Goal: Check status: Check status

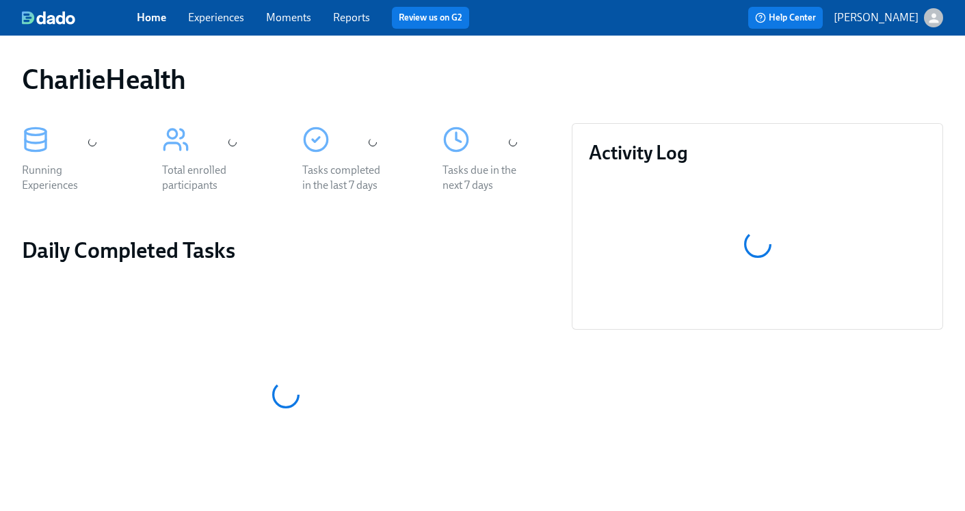
click at [218, 18] on link "Experiences" at bounding box center [216, 17] width 56 height 13
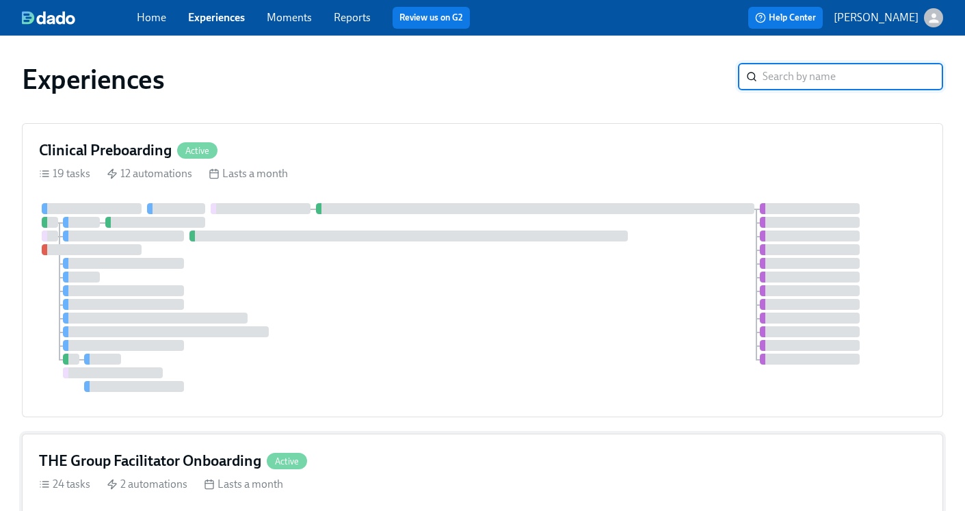
scroll to position [273, 0]
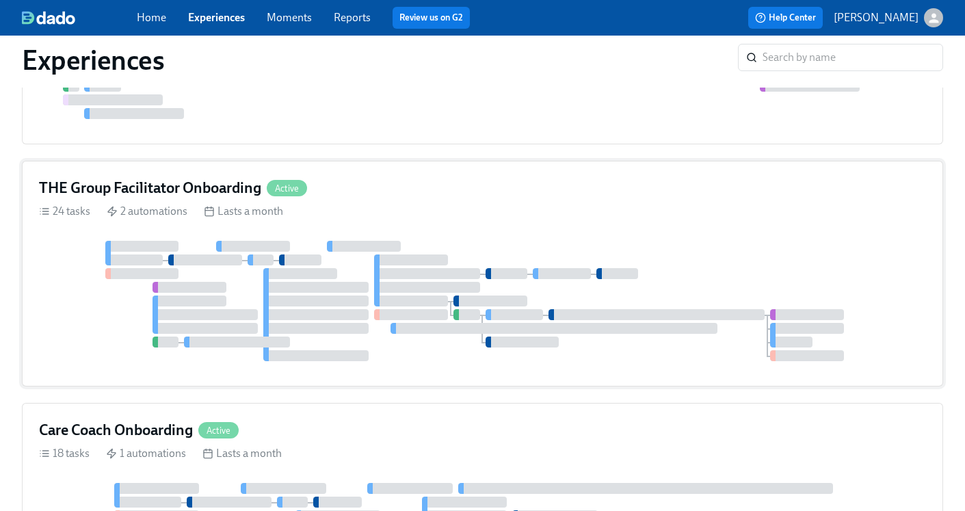
click at [173, 189] on h4 "THE Group Facilitator Onboarding" at bounding box center [150, 188] width 222 height 21
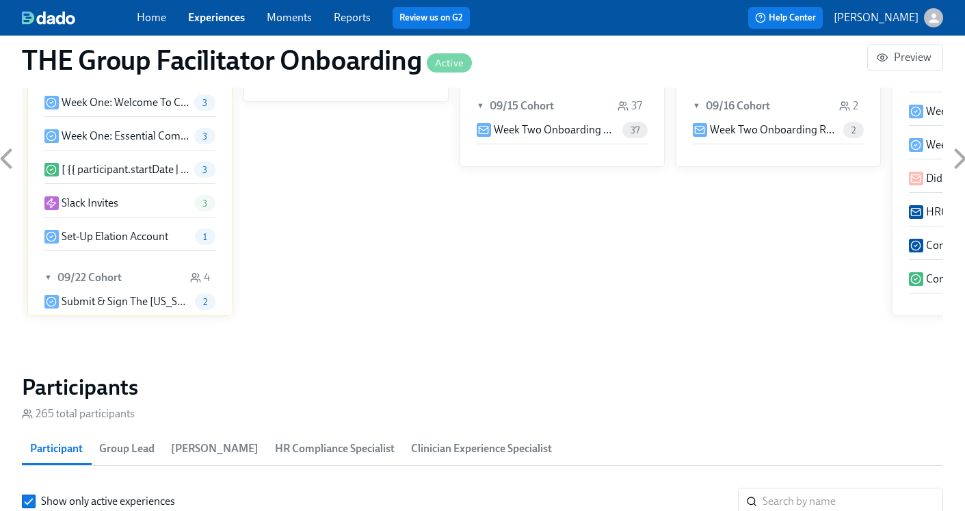
scroll to position [1146, 0]
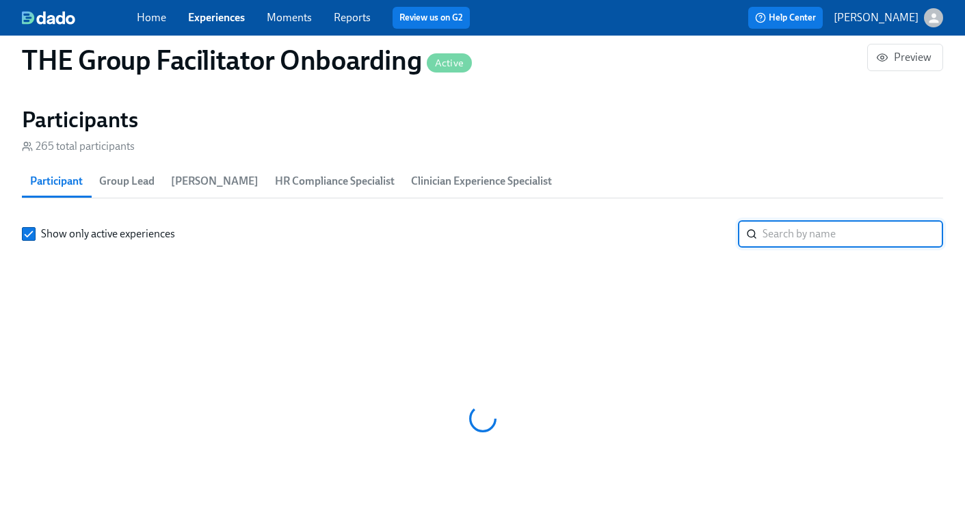
click at [793, 238] on input "search" at bounding box center [853, 233] width 181 height 27
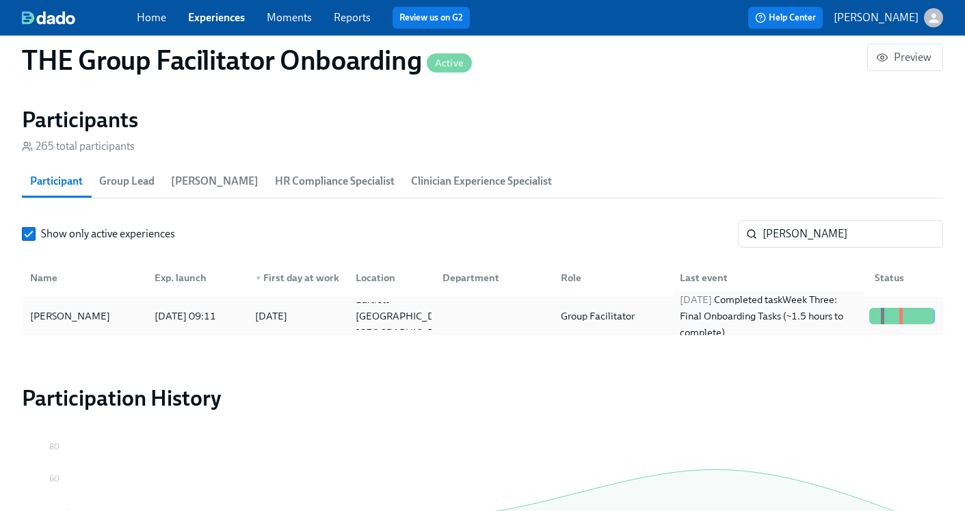
click at [728, 322] on div "[DATE] Completed task Week Three: Final Onboarding Tasks (~1.5 hours to complet…" at bounding box center [769, 315] width 189 height 49
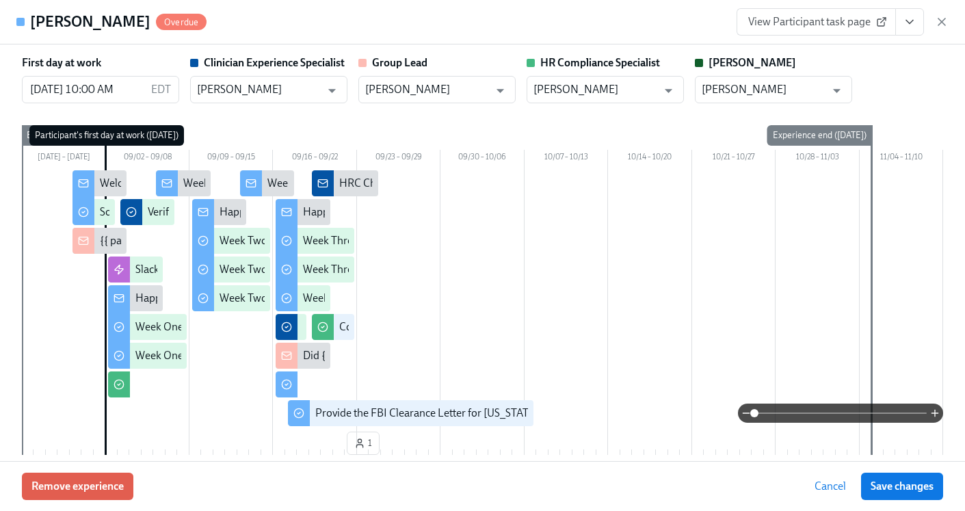
click at [907, 23] on icon "View task page" at bounding box center [910, 22] width 14 height 14
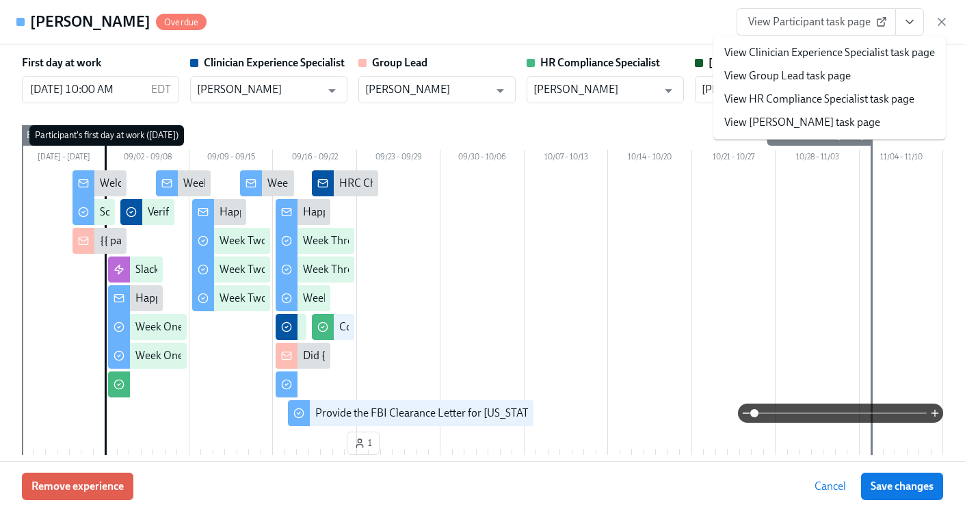
click at [828, 99] on link "View HR Compliance Specialist task page" at bounding box center [819, 99] width 190 height 15
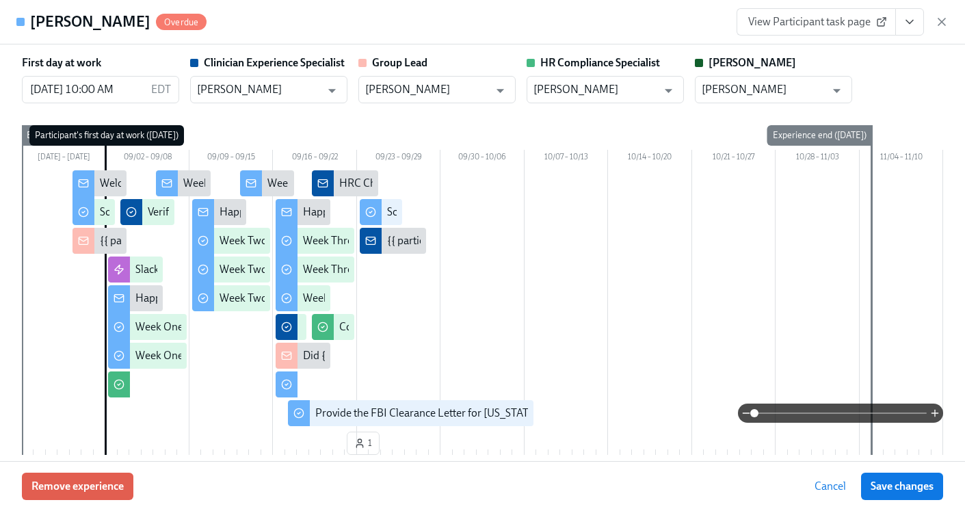
scroll to position [0, 19604]
click at [936, 22] on icon "button" at bounding box center [942, 22] width 14 height 14
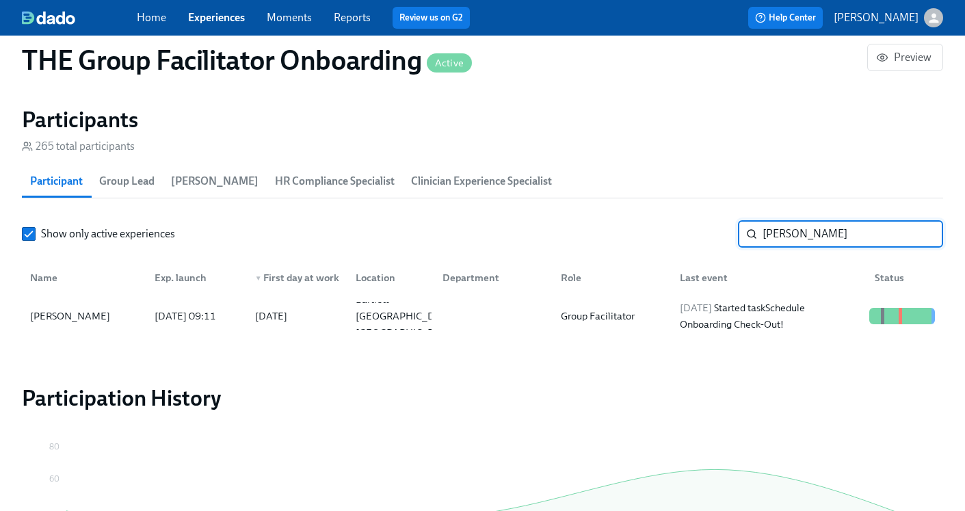
drag, startPoint x: 818, startPoint y: 235, endPoint x: 638, endPoint y: 241, distance: 180.0
click at [638, 244] on div "Show only active experiences [PERSON_NAME] ​" at bounding box center [482, 233] width 921 height 27
drag, startPoint x: 861, startPoint y: 243, endPoint x: 735, endPoint y: 228, distance: 127.4
click at [735, 230] on div "Show only active experiences [PERSON_NAME] ​" at bounding box center [482, 233] width 921 height 27
type input "[PERSON_NAME]"
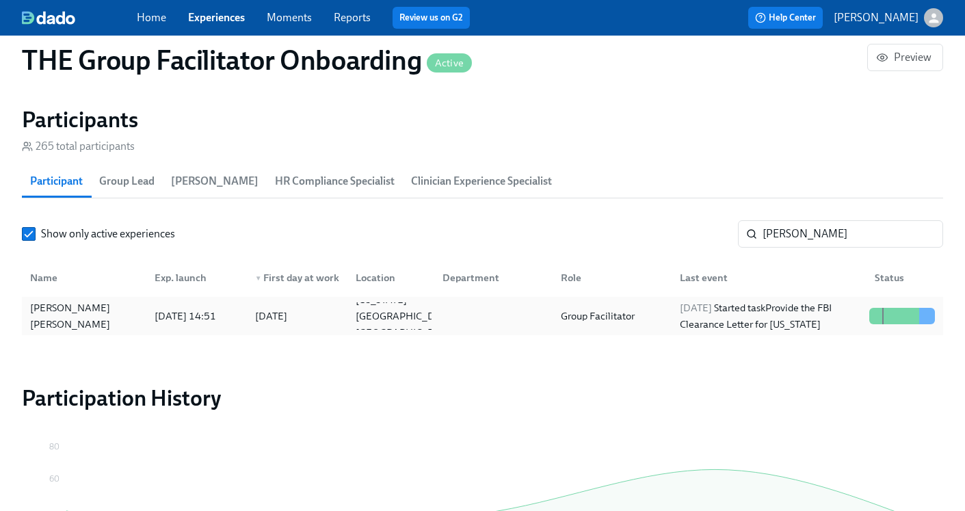
click at [548, 319] on div at bounding box center [491, 315] width 119 height 27
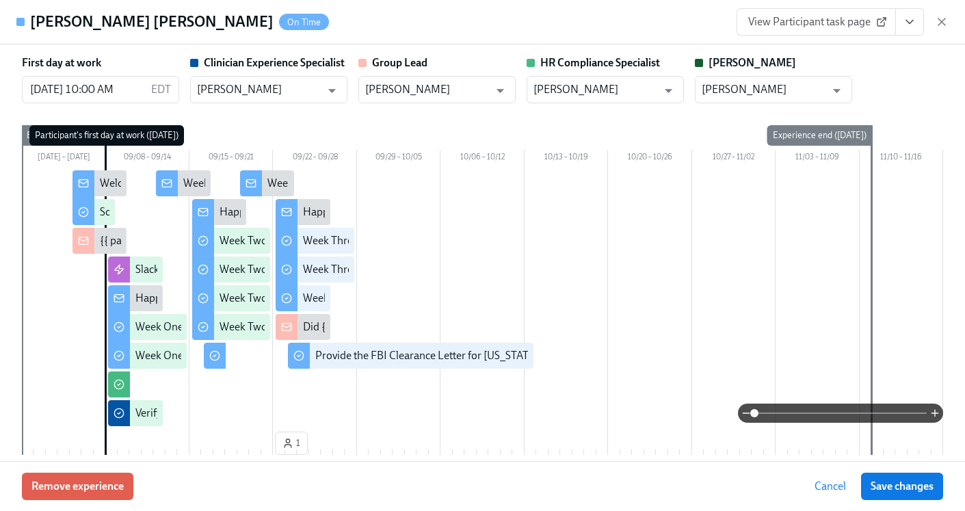
click at [908, 21] on icon "View task page" at bounding box center [910, 22] width 14 height 14
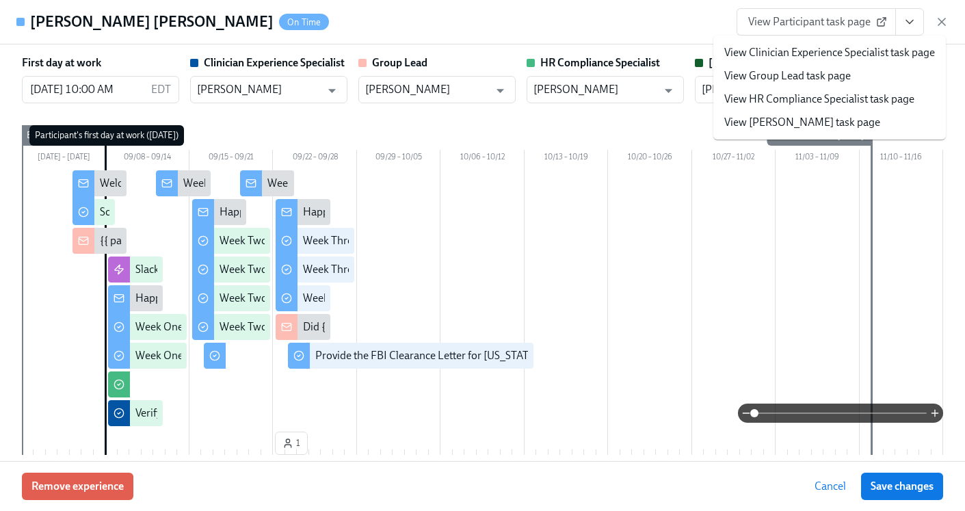
click at [823, 76] on link "View Group Lead task page" at bounding box center [787, 75] width 127 height 15
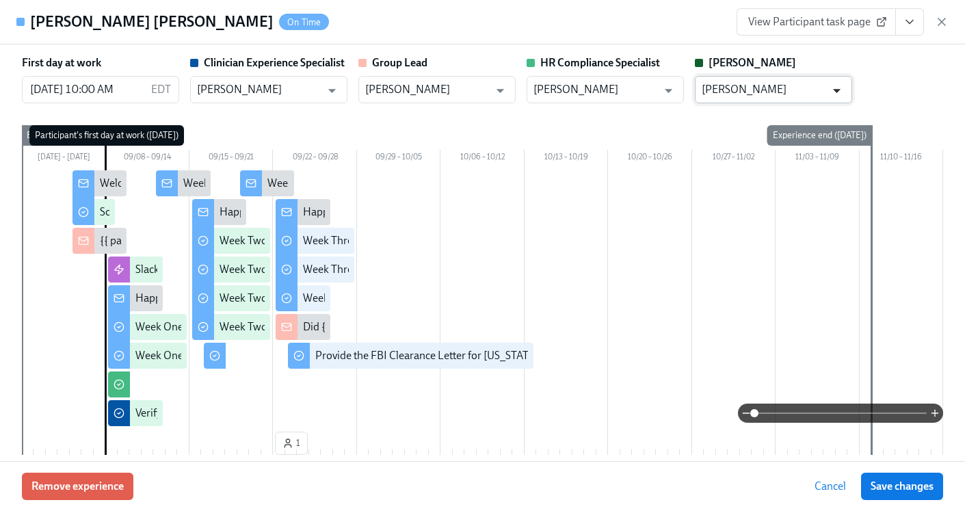
click at [836, 93] on icon "Open" at bounding box center [837, 90] width 18 height 18
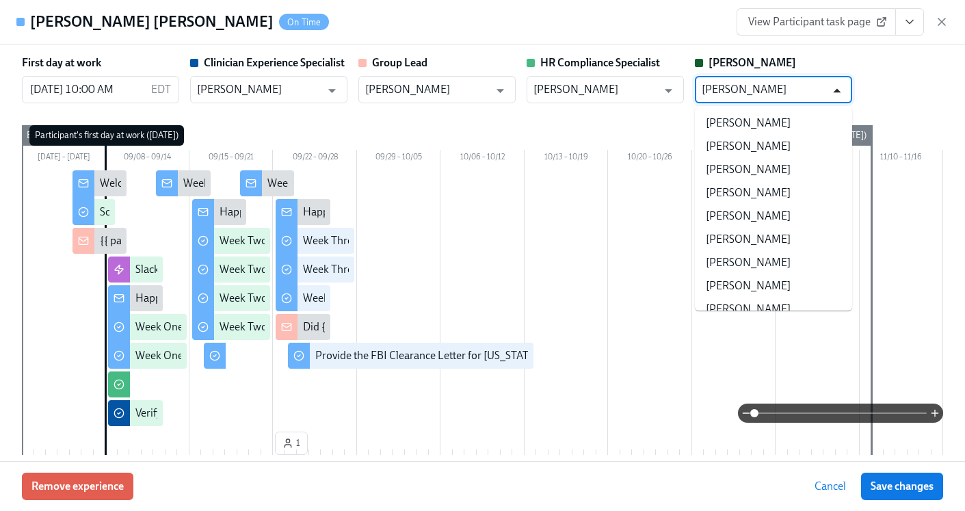
scroll to position [54740, 0]
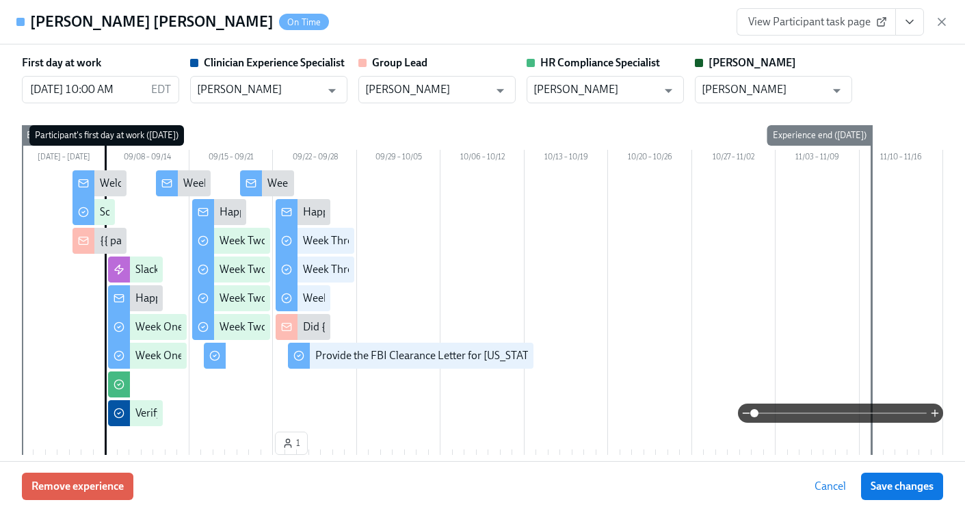
click at [904, 87] on div "First day at work [DATE] 10:00 AM EDT ​ Clinician Experience Specialist [PERSON…" at bounding box center [482, 79] width 921 height 48
click at [910, 29] on button "View task page" at bounding box center [909, 21] width 29 height 27
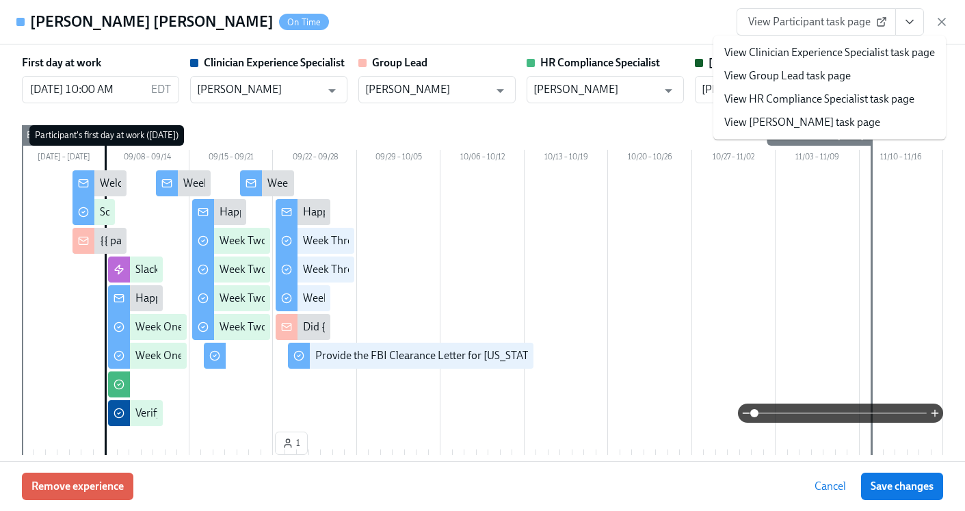
click at [873, 103] on link "View HR Compliance Specialist task page" at bounding box center [819, 99] width 190 height 15
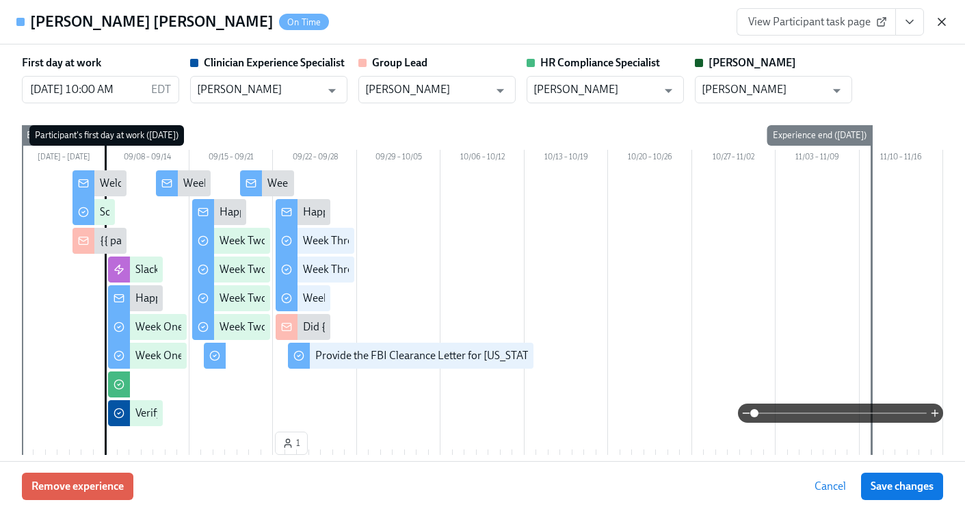
click at [941, 18] on icon "button" at bounding box center [942, 22] width 14 height 14
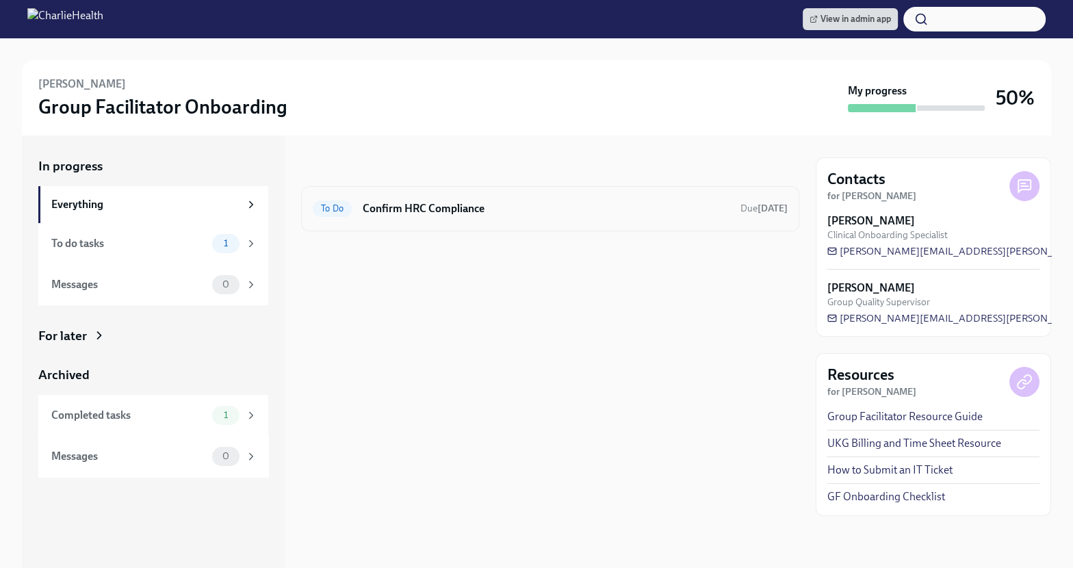
click at [521, 207] on h6 "Confirm HRC Compliance" at bounding box center [546, 208] width 367 height 15
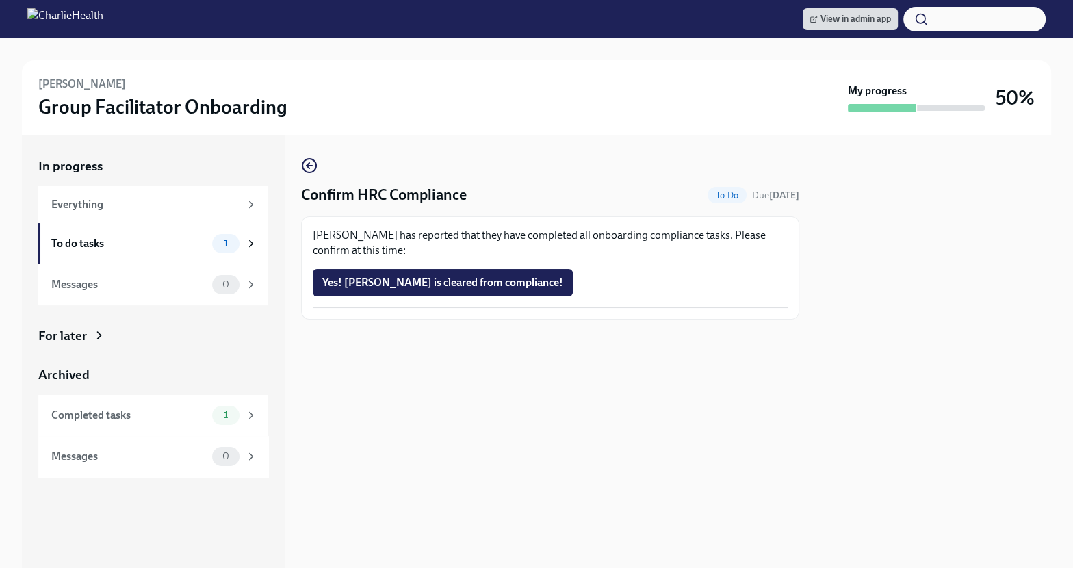
click at [410, 280] on span "Yes! Anna is cleared from compliance!" at bounding box center [442, 283] width 241 height 14
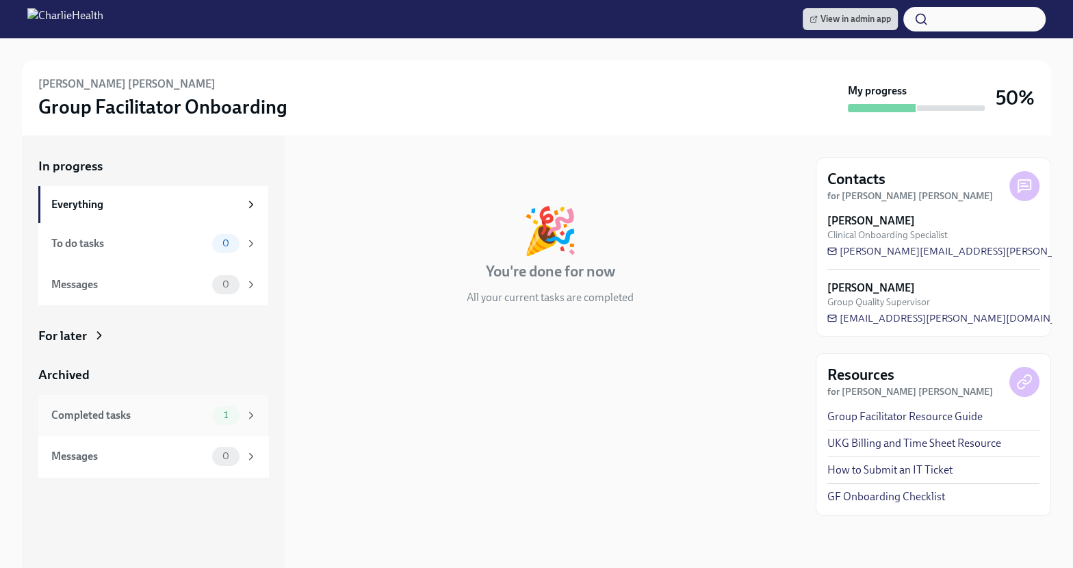
click at [157, 425] on div "Completed tasks 1" at bounding box center [153, 415] width 230 height 41
